Goal: Find specific page/section: Find specific page/section

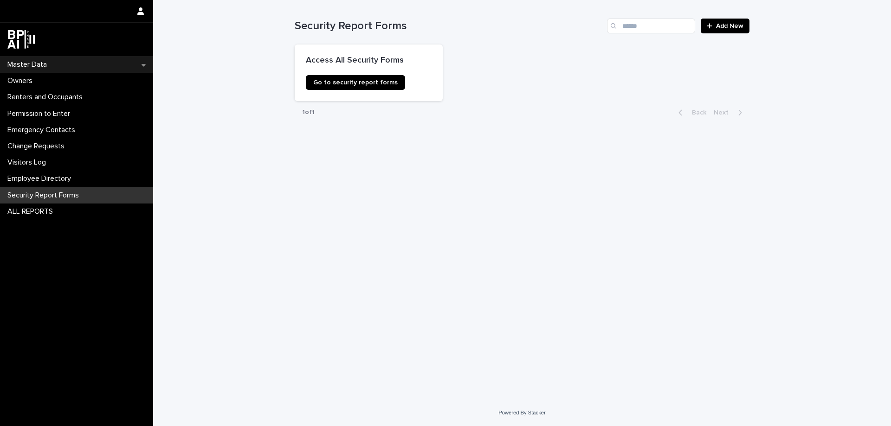
click at [28, 65] on p "Master Data" at bounding box center [29, 64] width 51 height 9
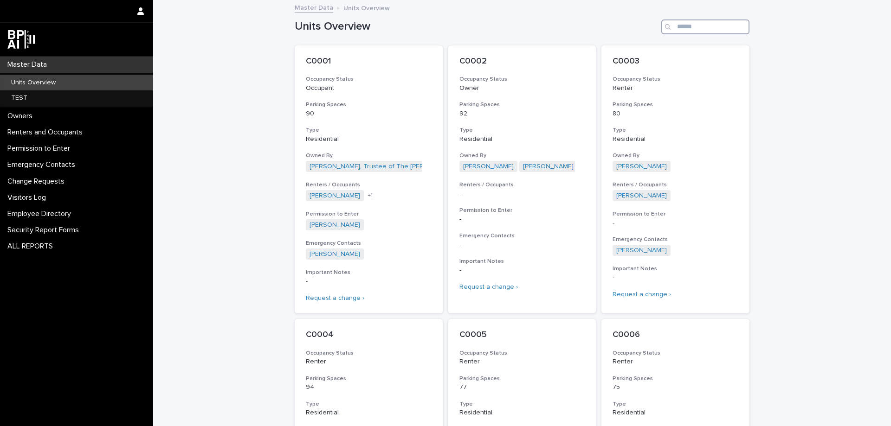
click at [702, 31] on input "Search" at bounding box center [705, 26] width 88 height 15
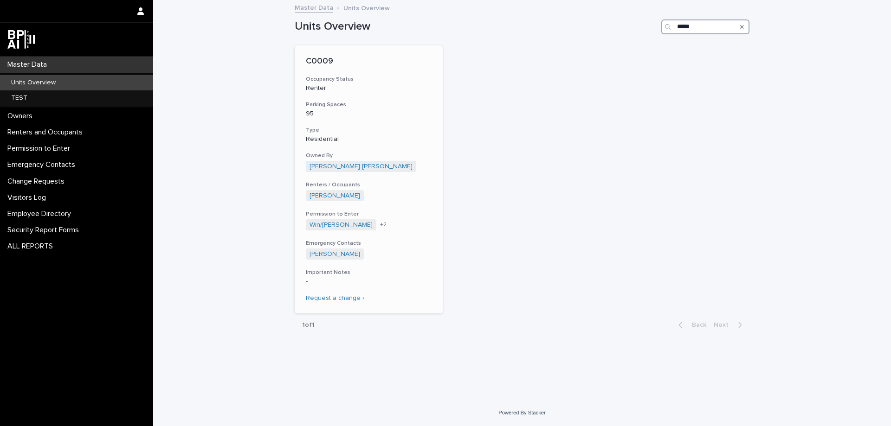
type input "*****"
click at [380, 136] on p "Residential" at bounding box center [369, 139] width 126 height 8
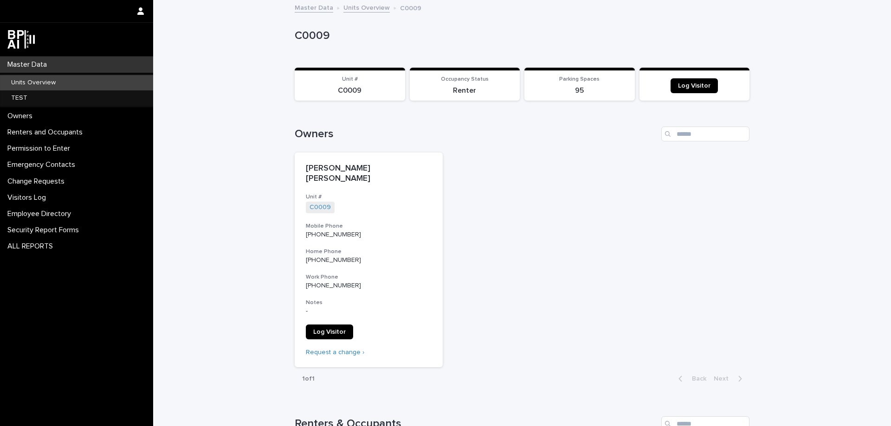
click at [39, 66] on p "Master Data" at bounding box center [29, 64] width 51 height 9
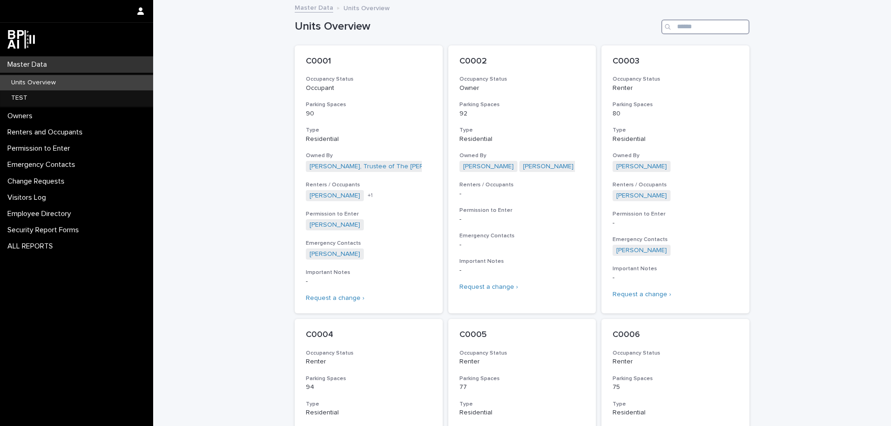
click at [702, 31] on input "Search" at bounding box center [705, 26] width 88 height 15
